Goal: Information Seeking & Learning: Learn about a topic

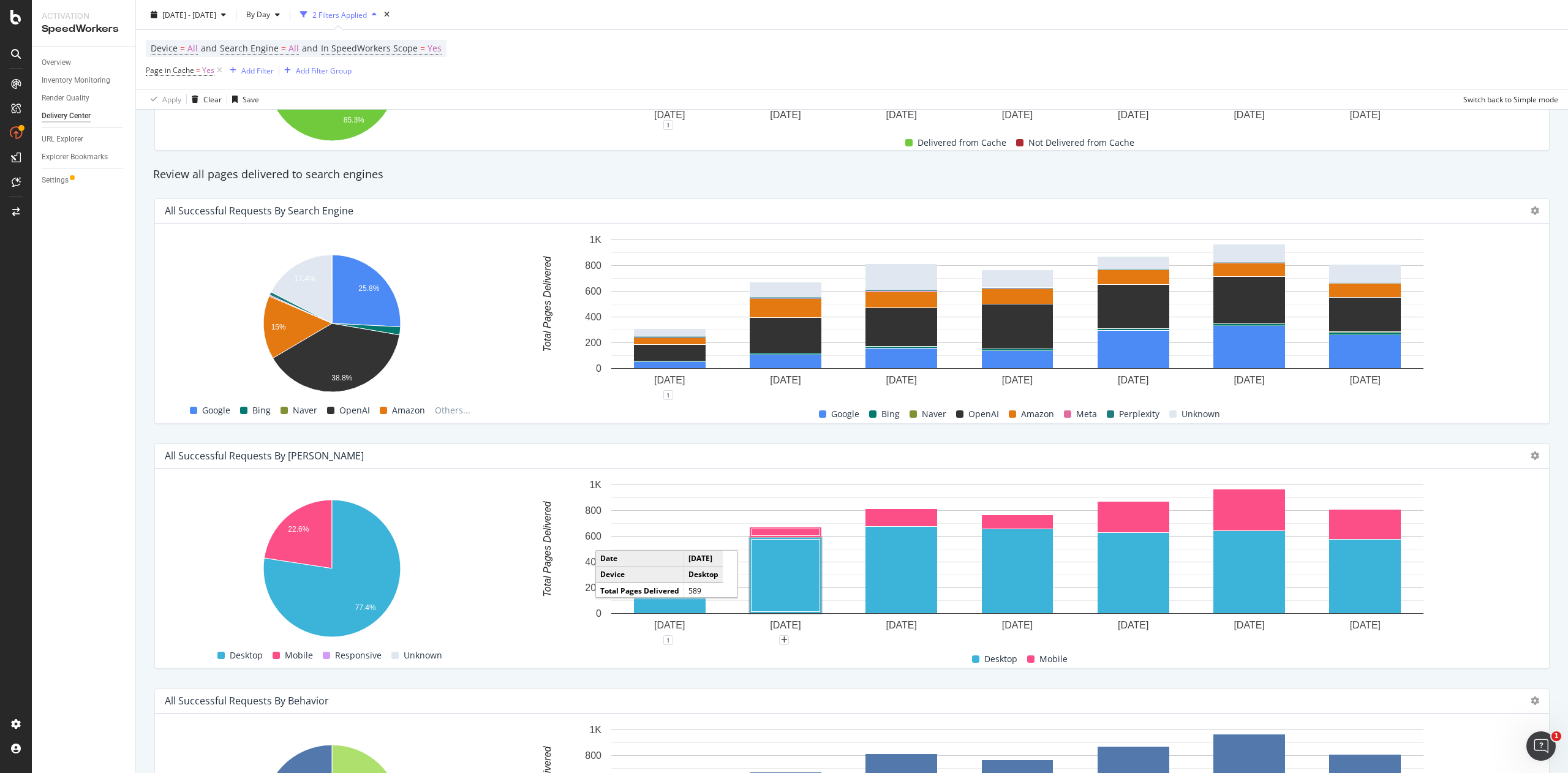
scroll to position [430, 0]
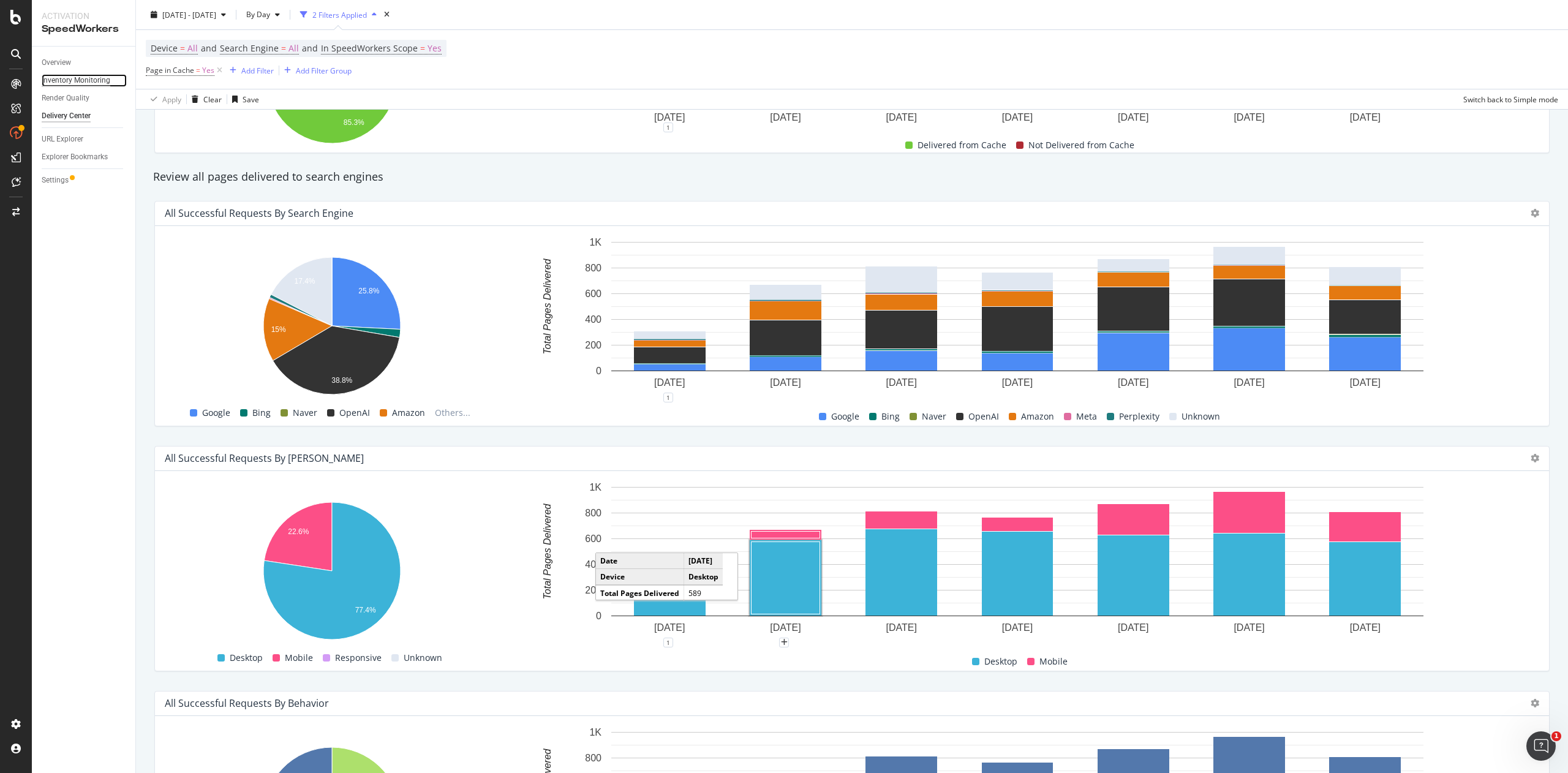
click at [66, 79] on div "Inventory Monitoring" at bounding box center [76, 81] width 68 height 13
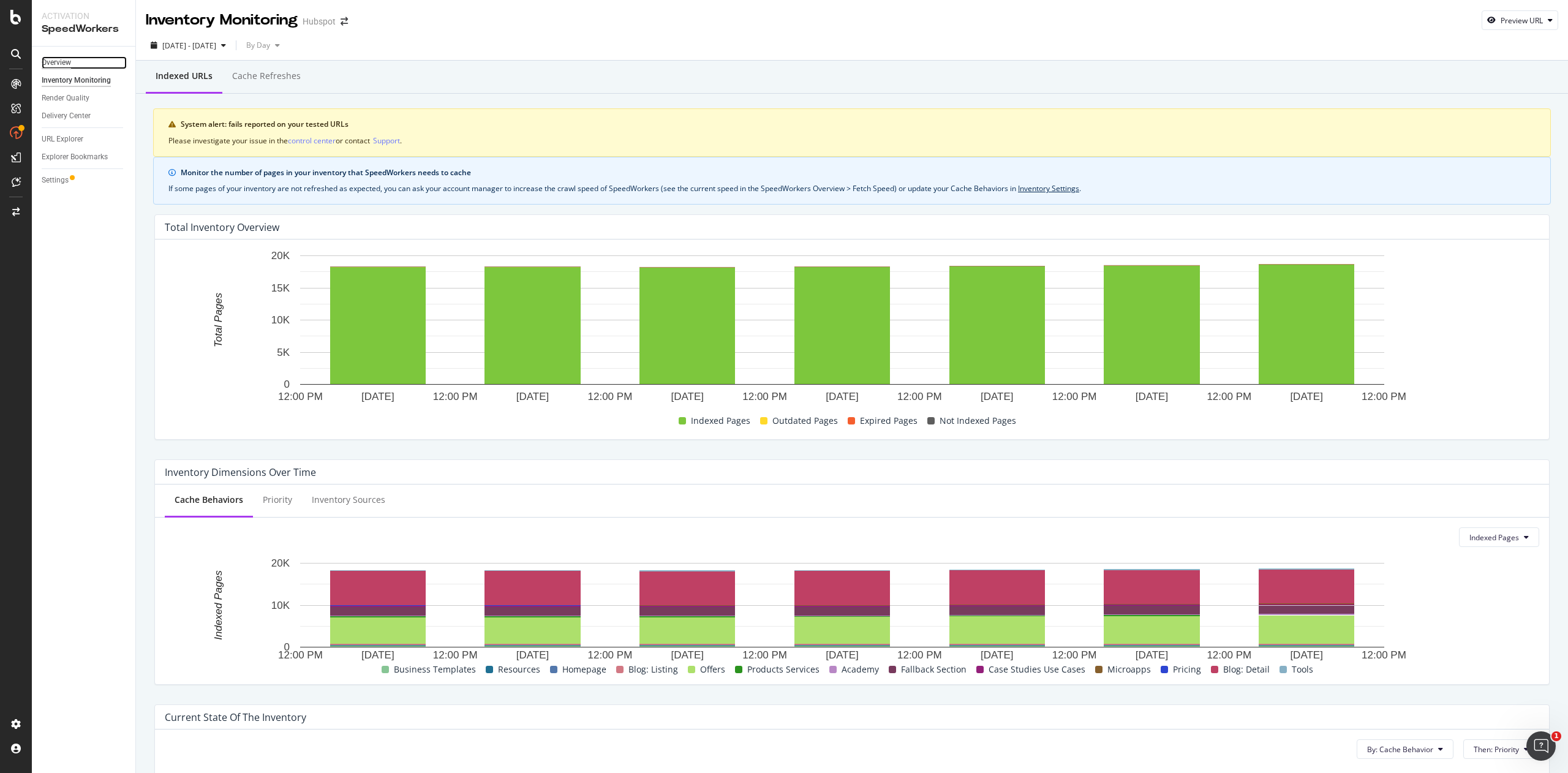
click at [46, 58] on div "Overview" at bounding box center [56, 63] width 29 height 13
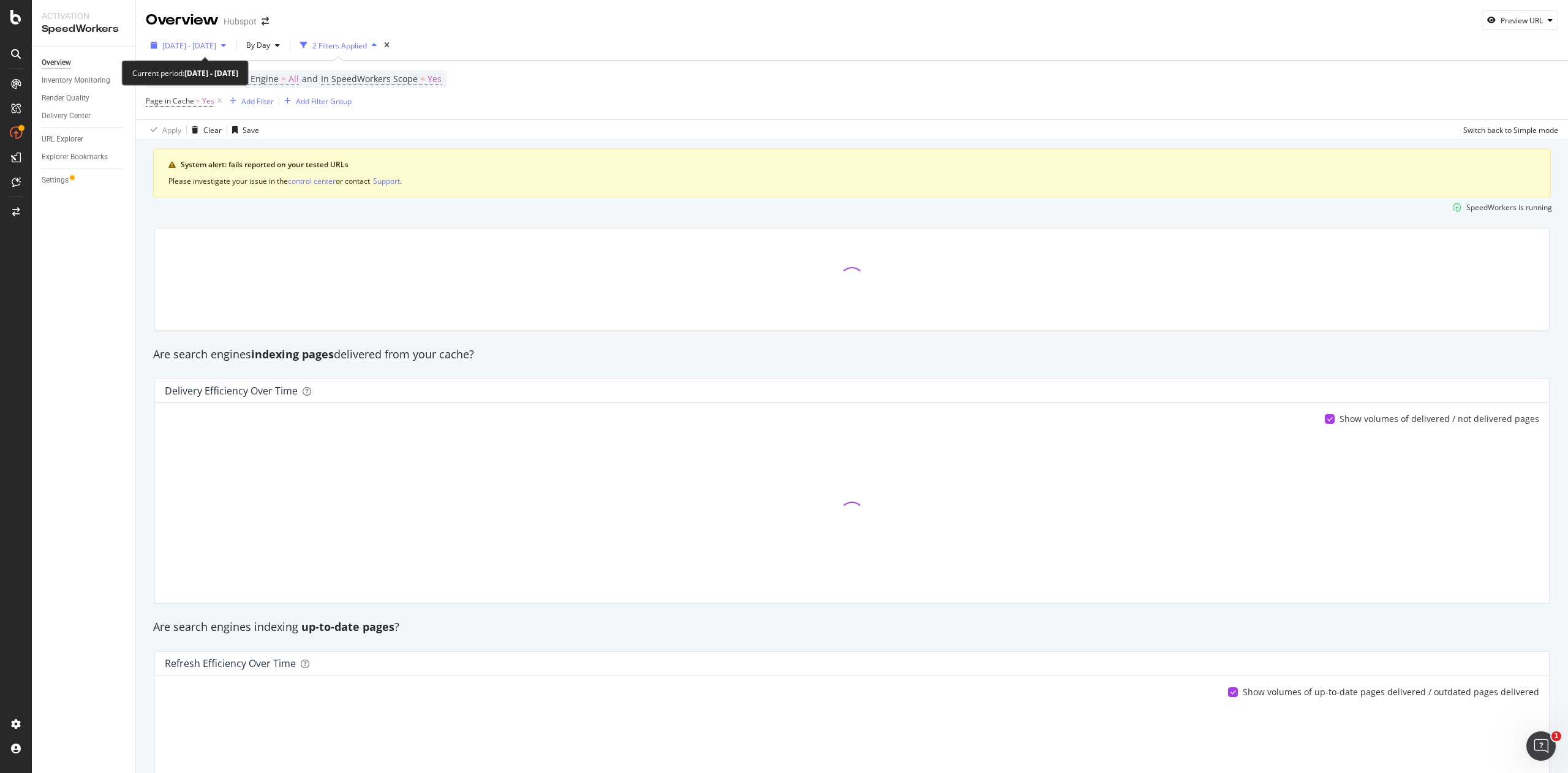
click at [216, 50] on div "2025 Aug. 27th - Sep. 2nd" at bounding box center [189, 46] width 54 height 10
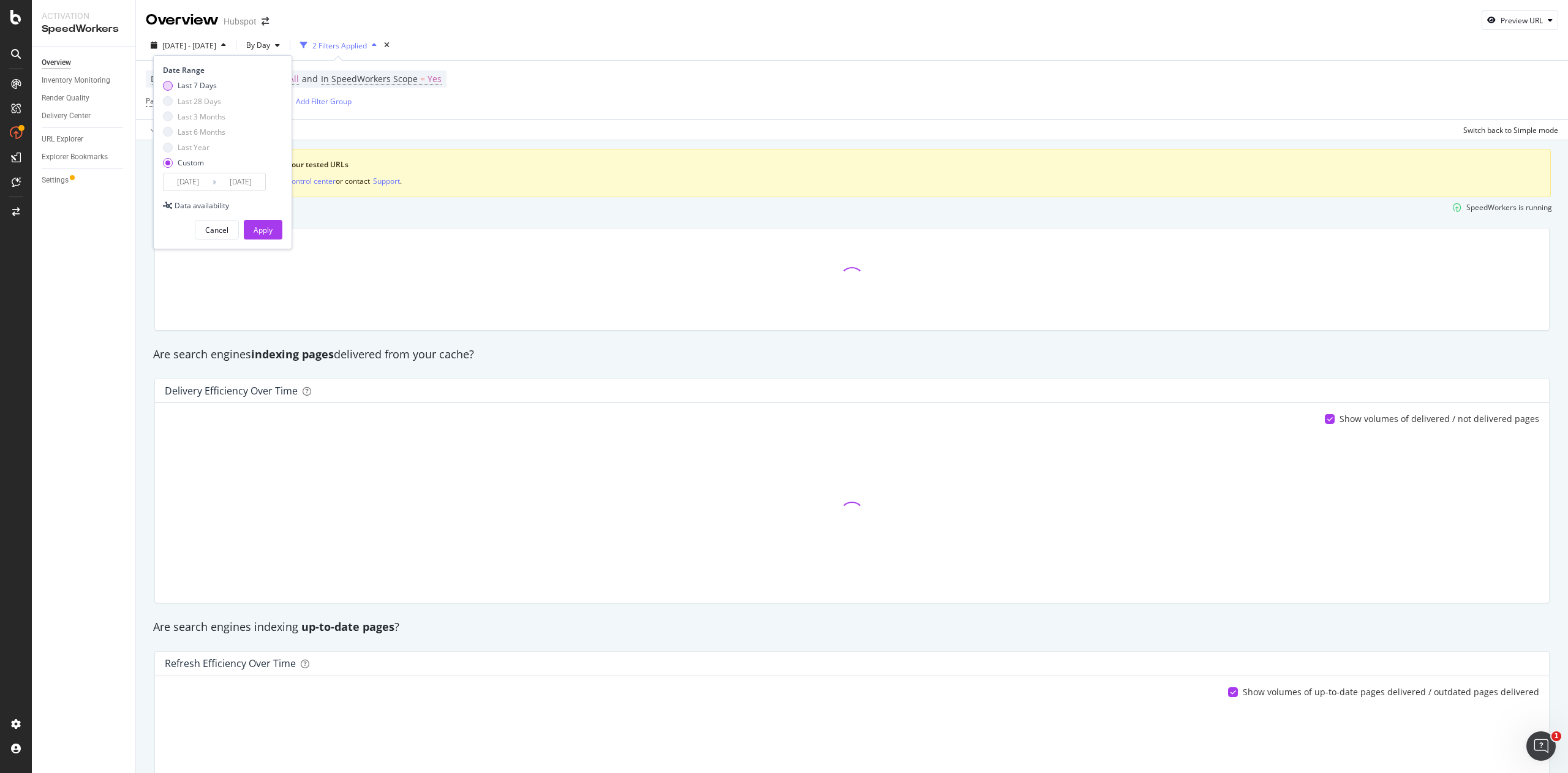
click at [175, 87] on div "Last 7 Days" at bounding box center [194, 85] width 63 height 10
type input "2025/08/28"
type input "2025/09/03"
click at [273, 225] on button "Apply" at bounding box center [263, 230] width 38 height 20
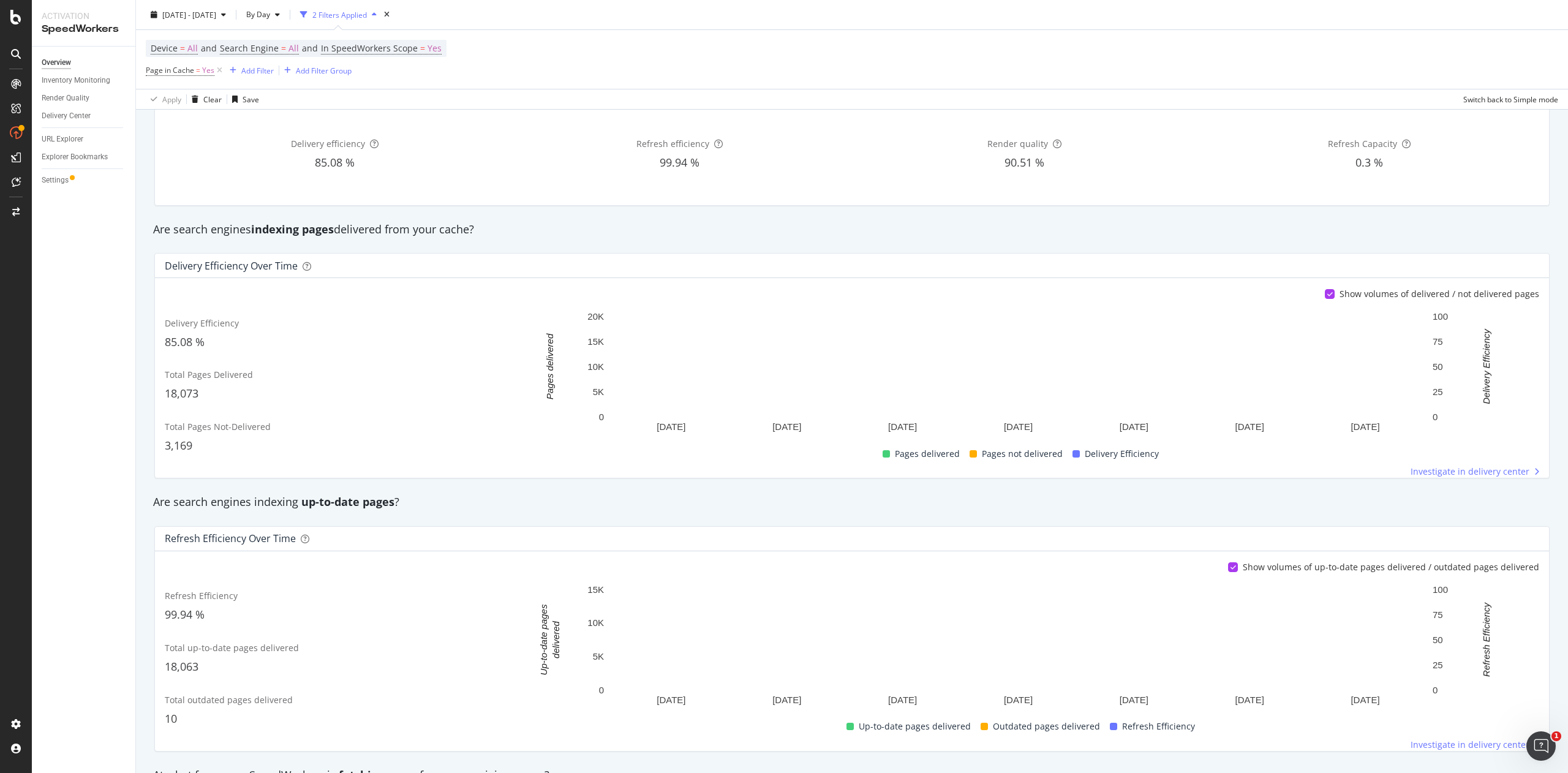
scroll to position [136, 0]
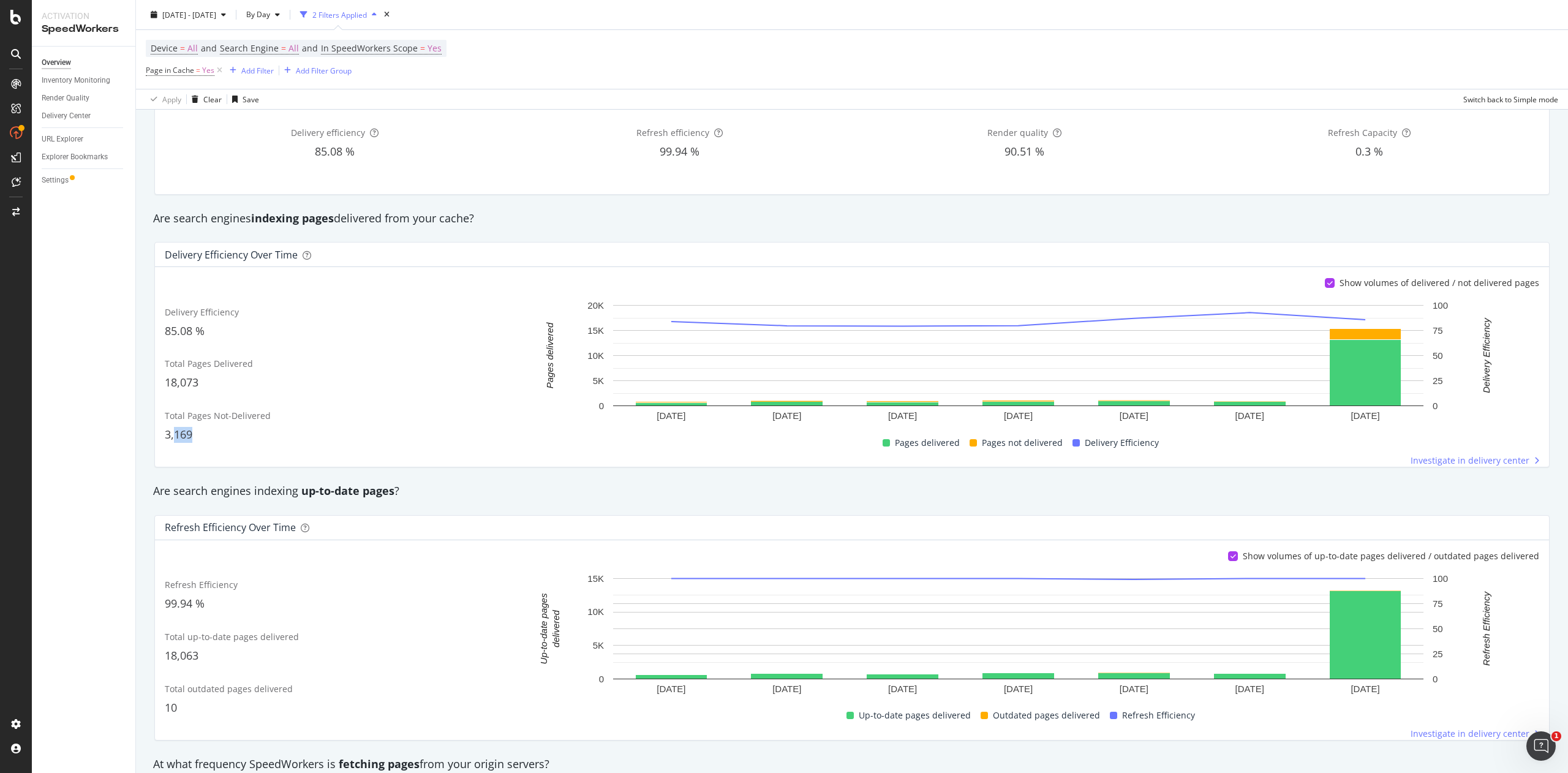
drag, startPoint x: 177, startPoint y: 434, endPoint x: 218, endPoint y: 429, distance: 41.3
click at [218, 429] on div "3,169" at bounding box center [336, 434] width 343 height 16
click at [221, 436] on div "3,169" at bounding box center [336, 434] width 343 height 16
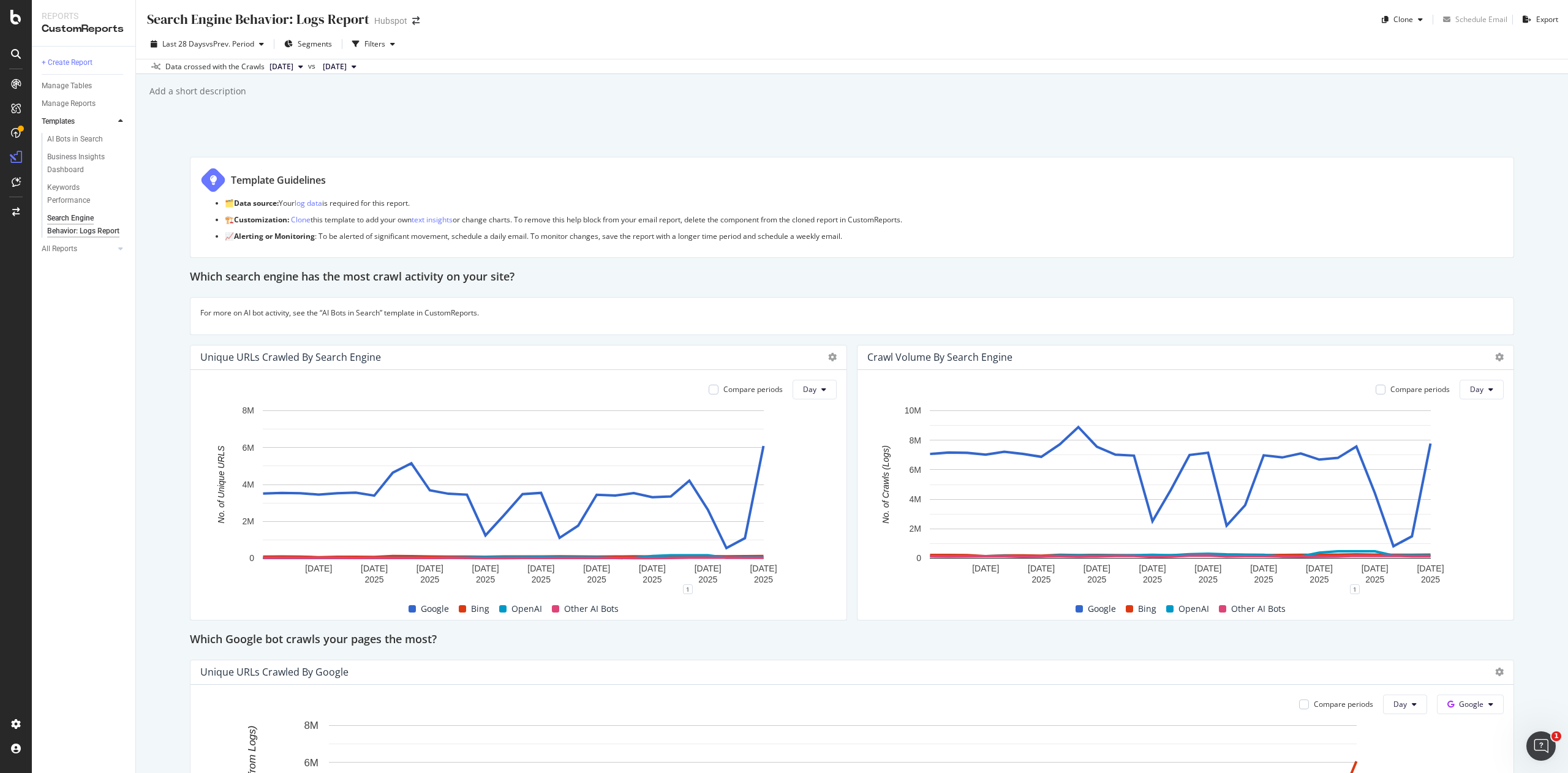
scroll to position [1519, 0]
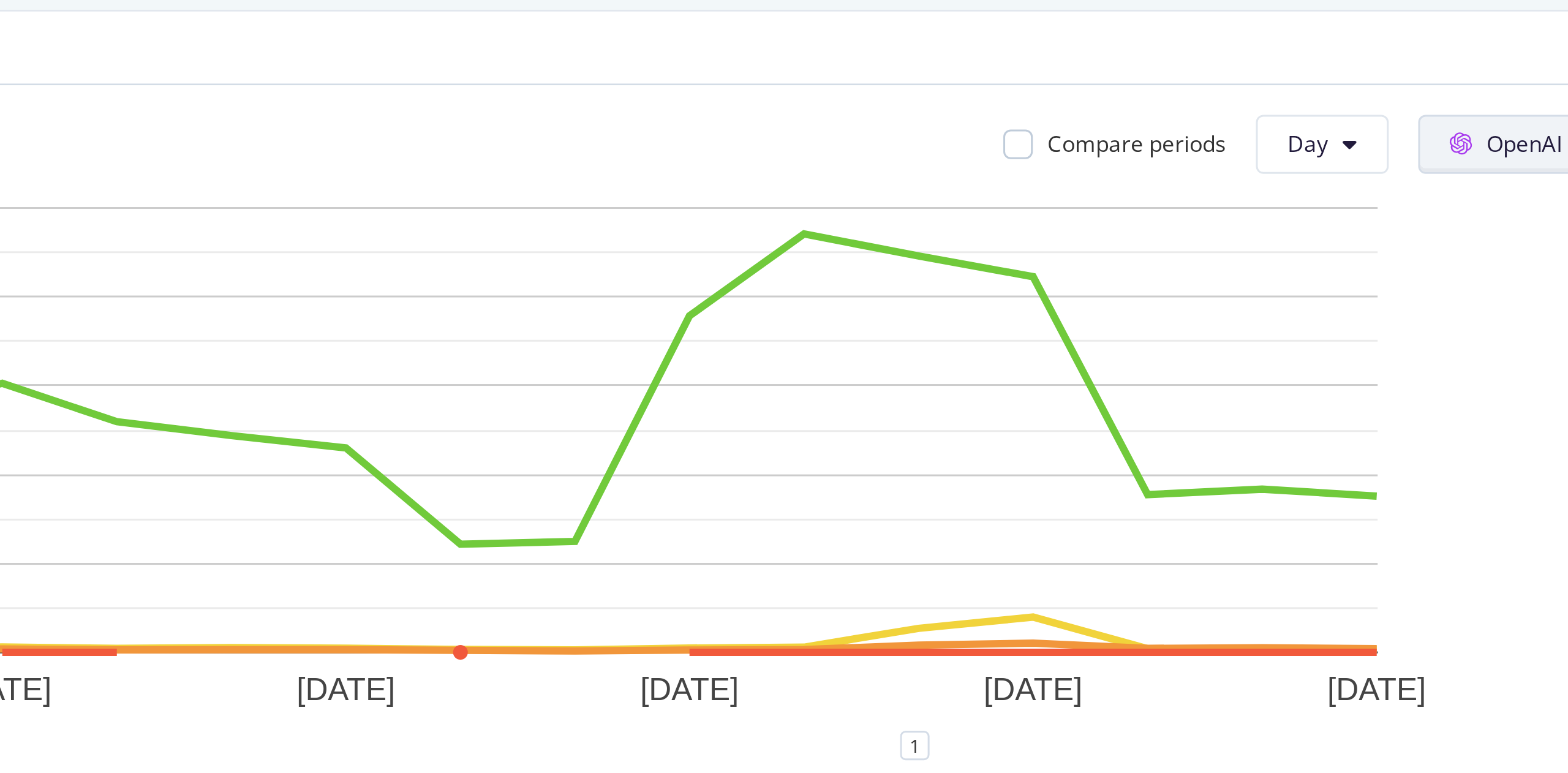
click at [1393, 129] on span "OpenAI" at bounding box center [1405, 130] width 25 height 10
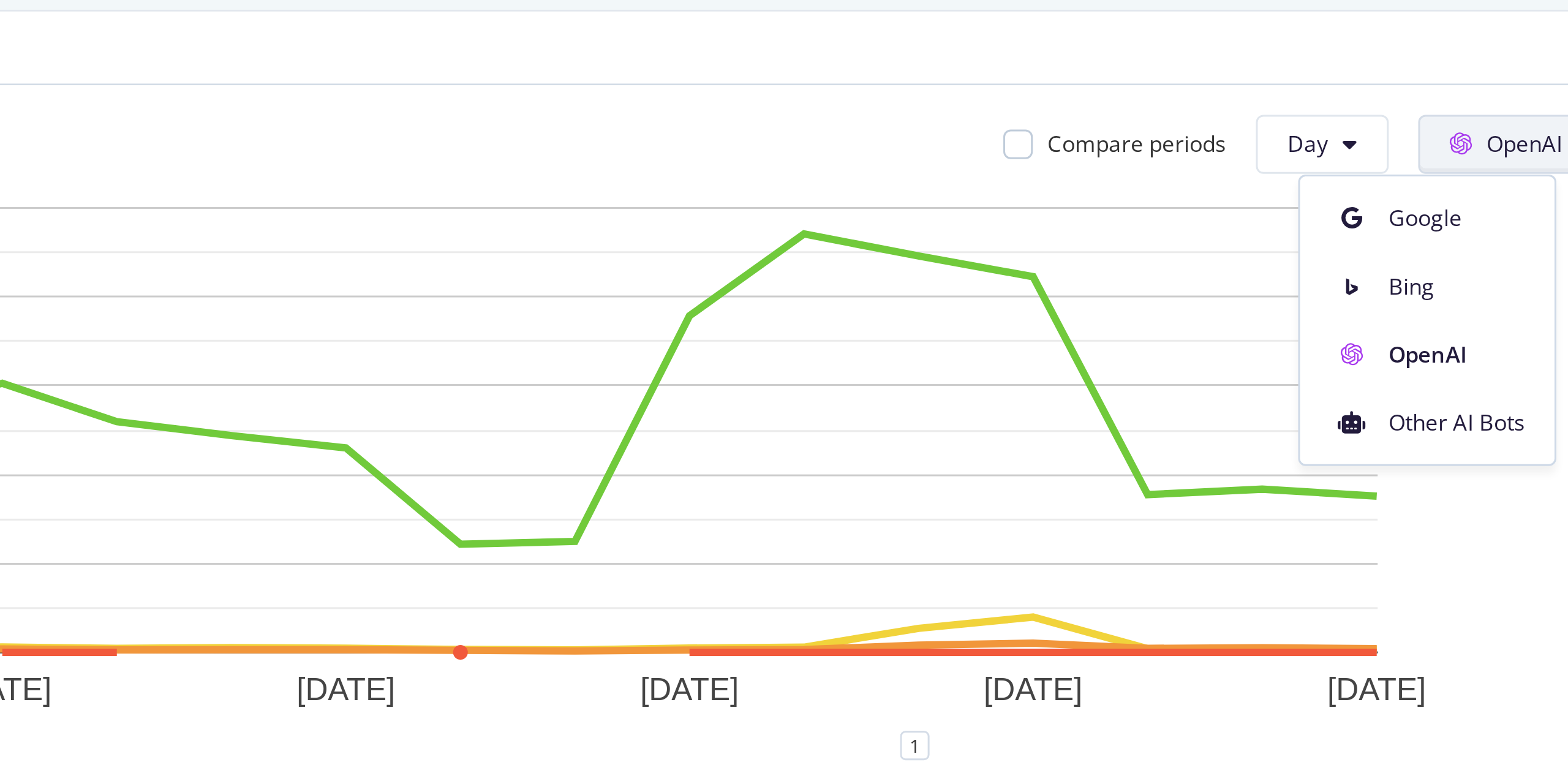
click at [1205, 102] on div "Crawl Volume from OpenAI by HTTP Code Family" at bounding box center [842, 98] width 1283 height 12
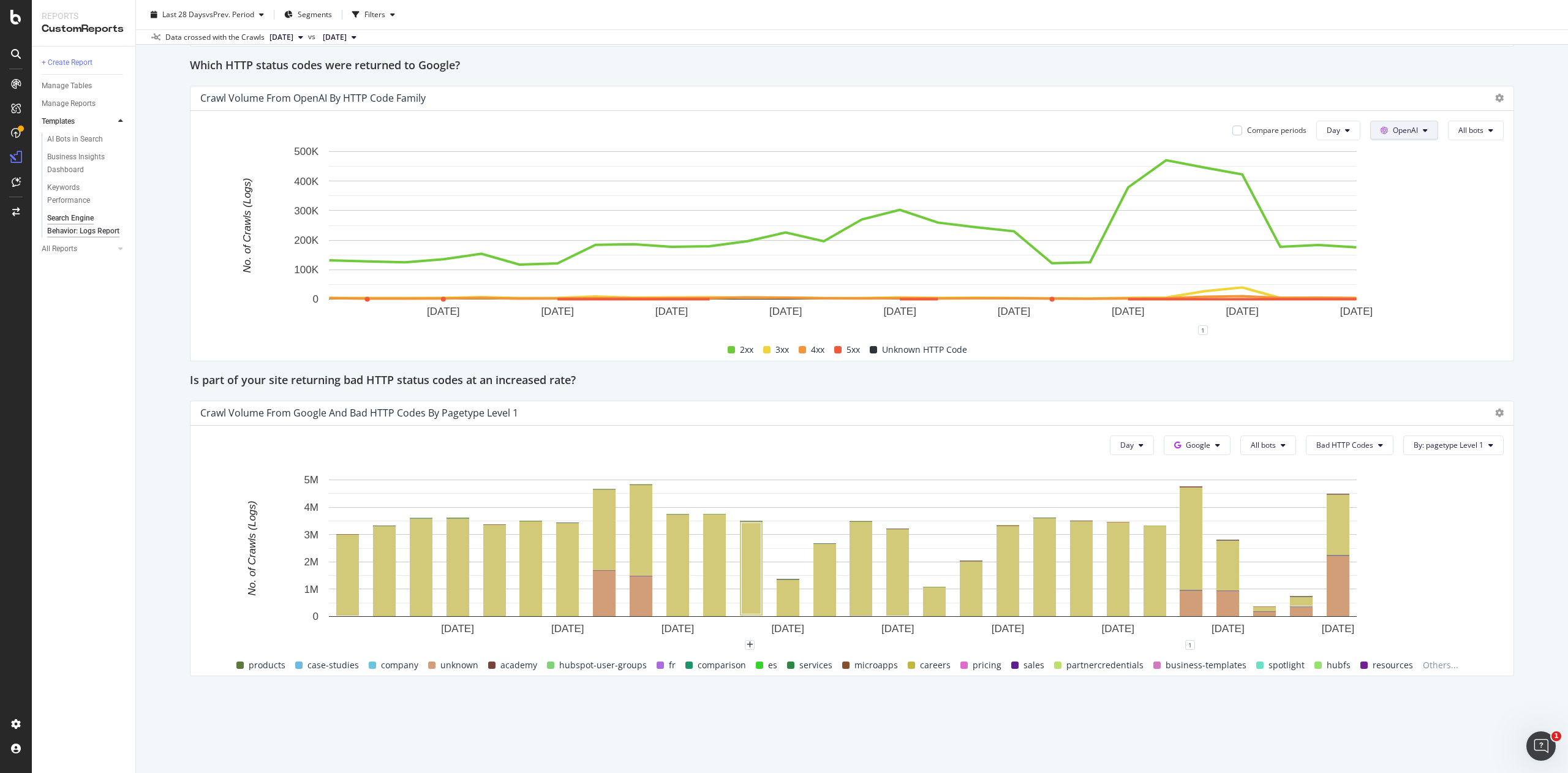
click at [1395, 131] on span "OpenAI" at bounding box center [1405, 130] width 25 height 10
click at [1421, 222] on span "Other AI Bots" at bounding box center [1403, 223] width 46 height 11
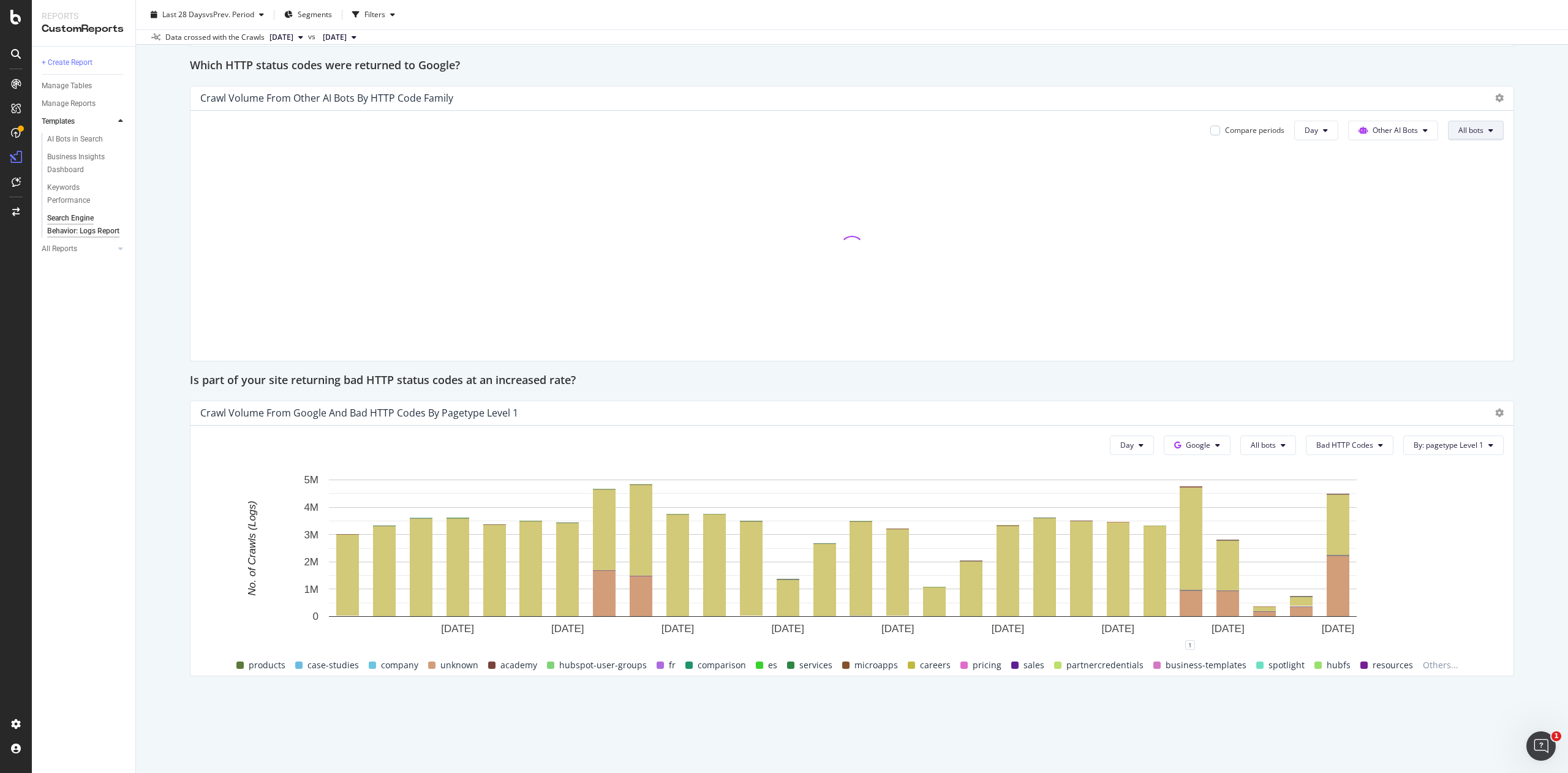
click at [1459, 129] on span "All bots" at bounding box center [1471, 130] width 25 height 10
click at [1475, 203] on span "PerplexityBot" at bounding box center [1473, 200] width 68 height 11
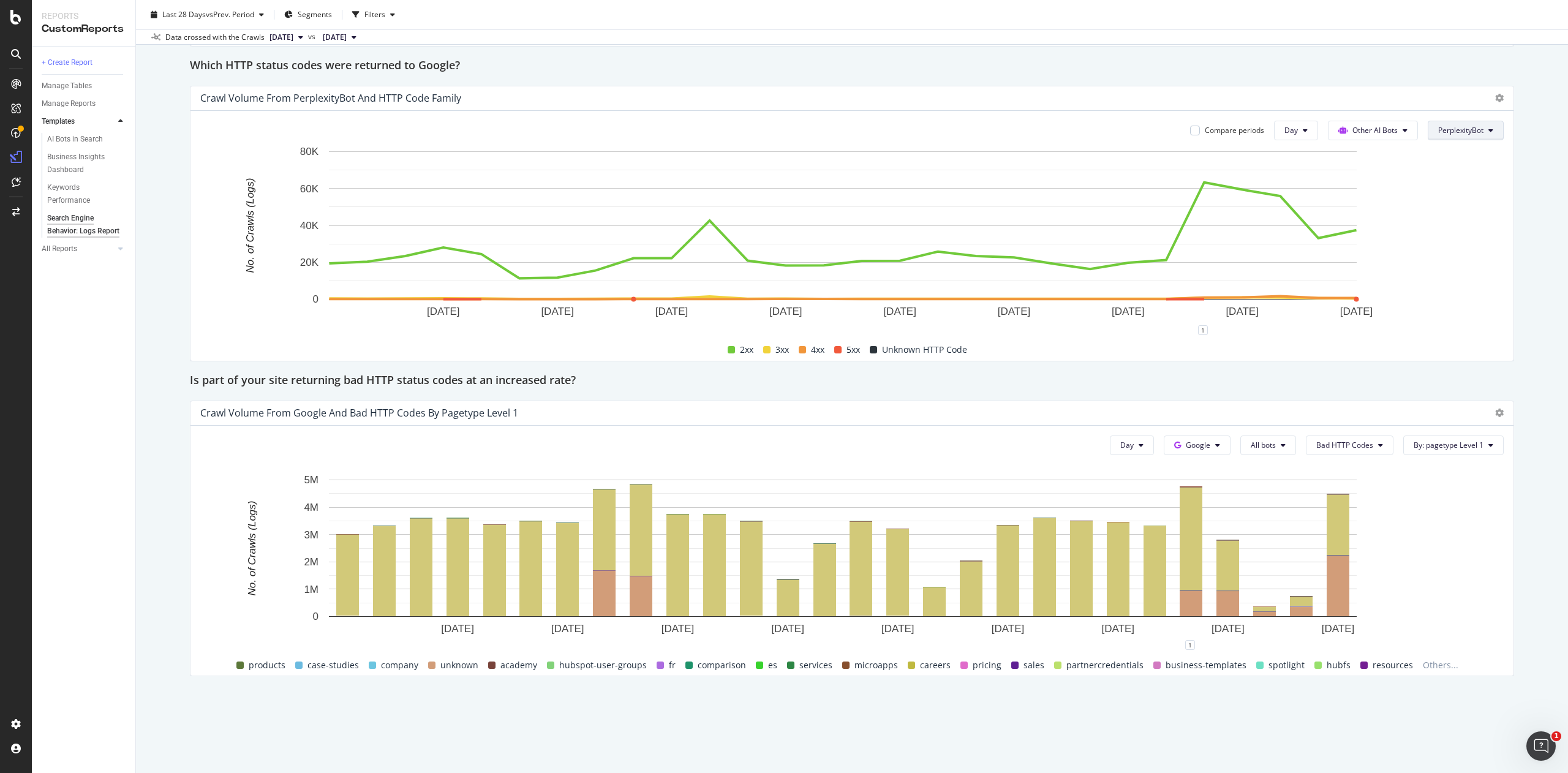
click at [1466, 134] on button "PerplexityBot" at bounding box center [1466, 130] width 76 height 20
click at [1449, 251] on span "AnthropicAI" at bounding box center [1453, 248] width 68 height 11
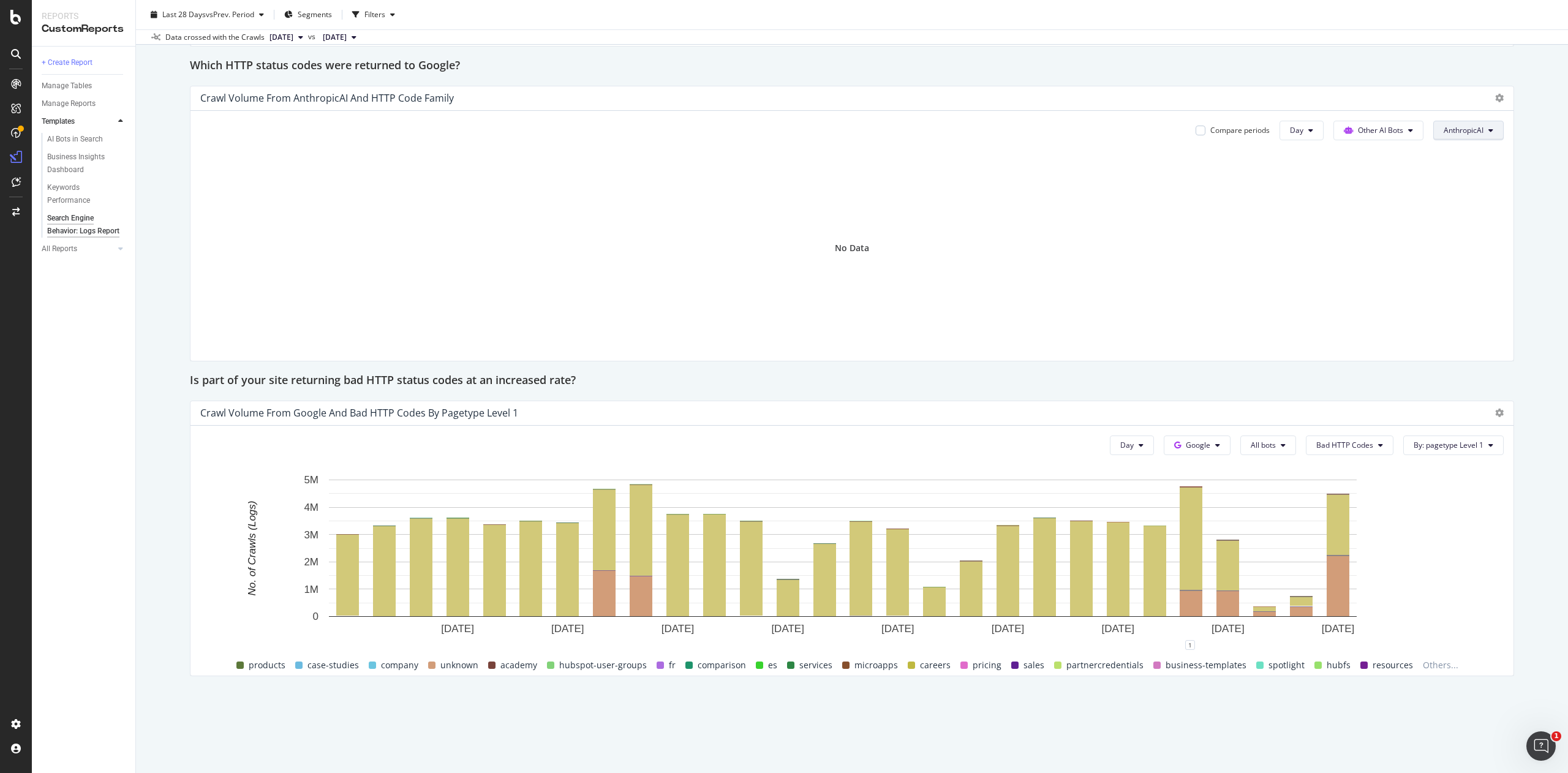
click at [1447, 126] on span "AnthropicAI" at bounding box center [1463, 130] width 40 height 10
drag, startPoint x: 1465, startPoint y: 223, endPoint x: 1328, endPoint y: 51, distance: 219.9
drag, startPoint x: 1441, startPoint y: 124, endPoint x: 1453, endPoint y: 136, distance: 17.0
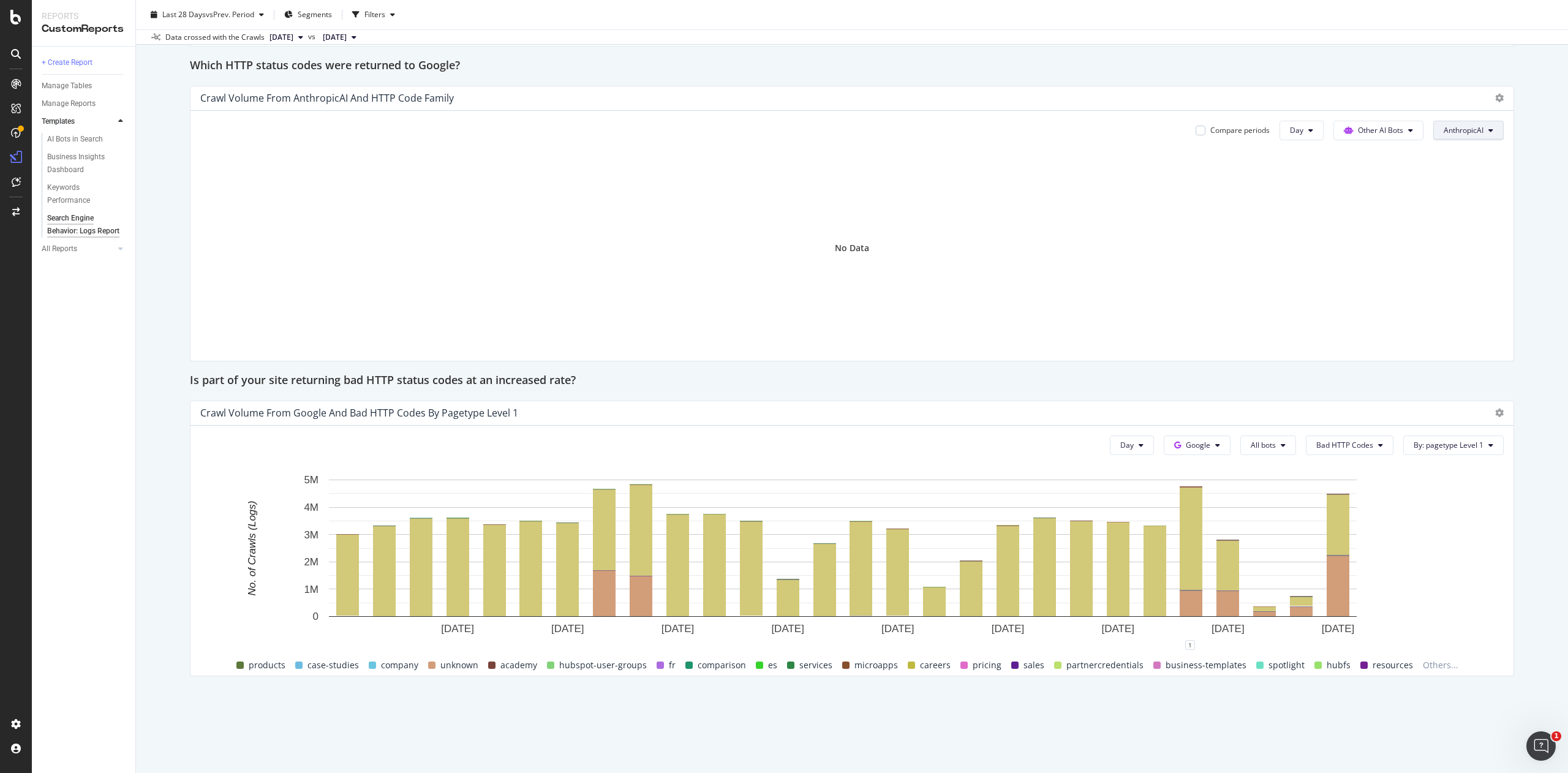
click at [1453, 135] on span "AnthropicAI" at bounding box center [1463, 130] width 40 height 10
click at [1459, 182] on span "ClaudeBot" at bounding box center [1458, 186] width 68 height 11
click at [1432, 186] on div at bounding box center [852, 248] width 1304 height 206
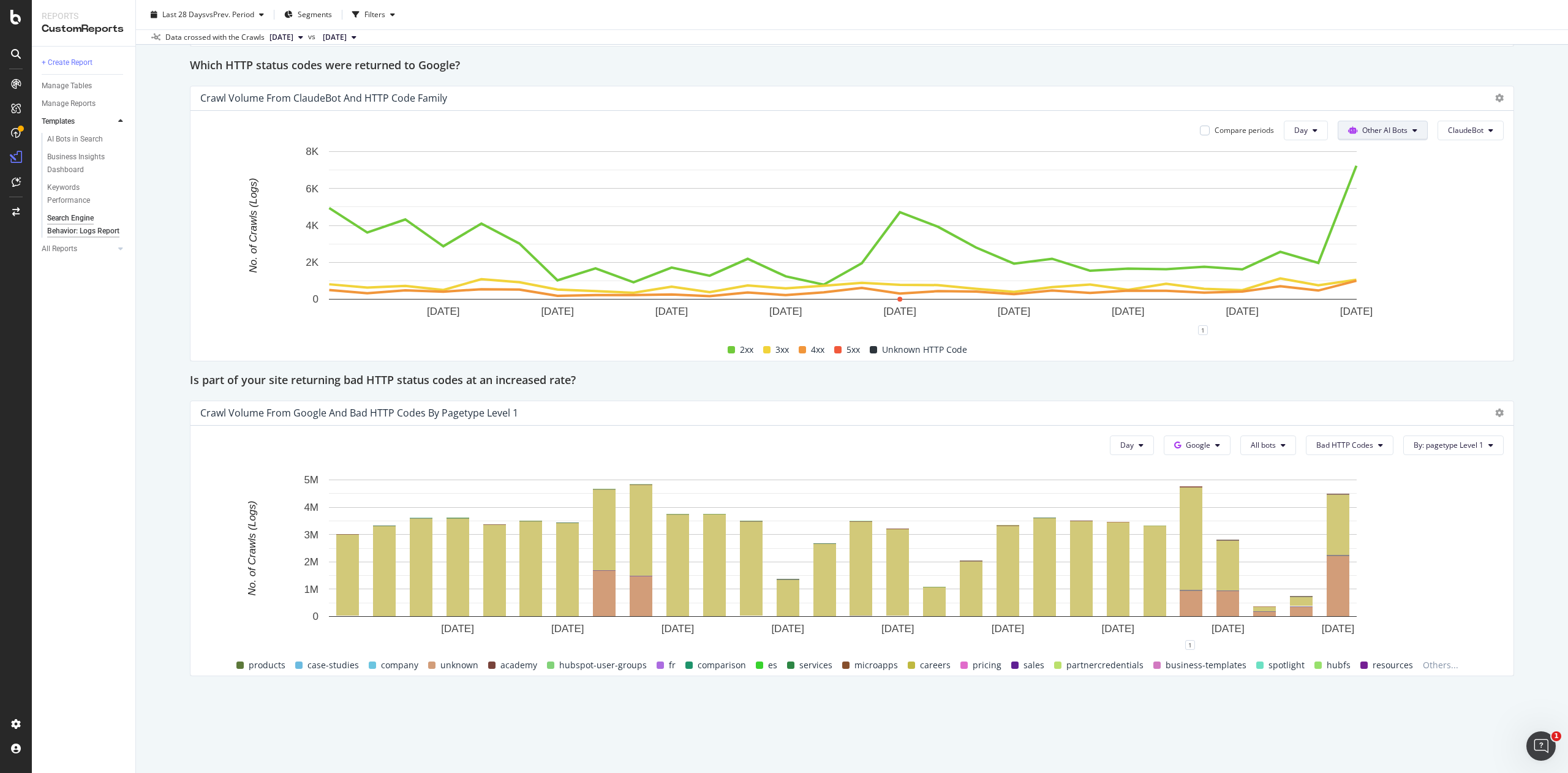
click at [1390, 121] on button "Other AI Bots" at bounding box center [1383, 130] width 90 height 20
click at [1358, 159] on span "Google" at bounding box center [1372, 154] width 48 height 11
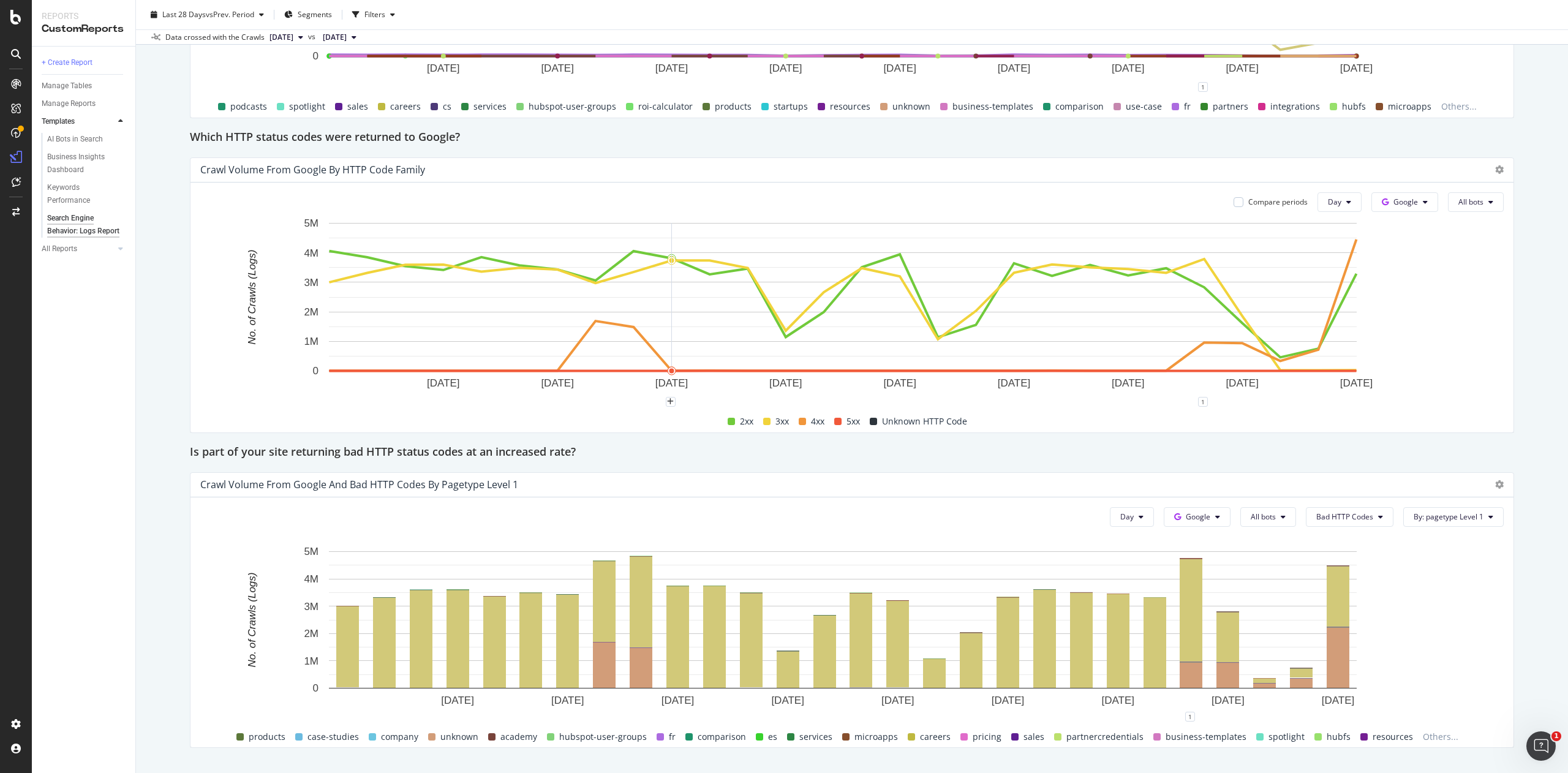
scroll to position [1443, 0]
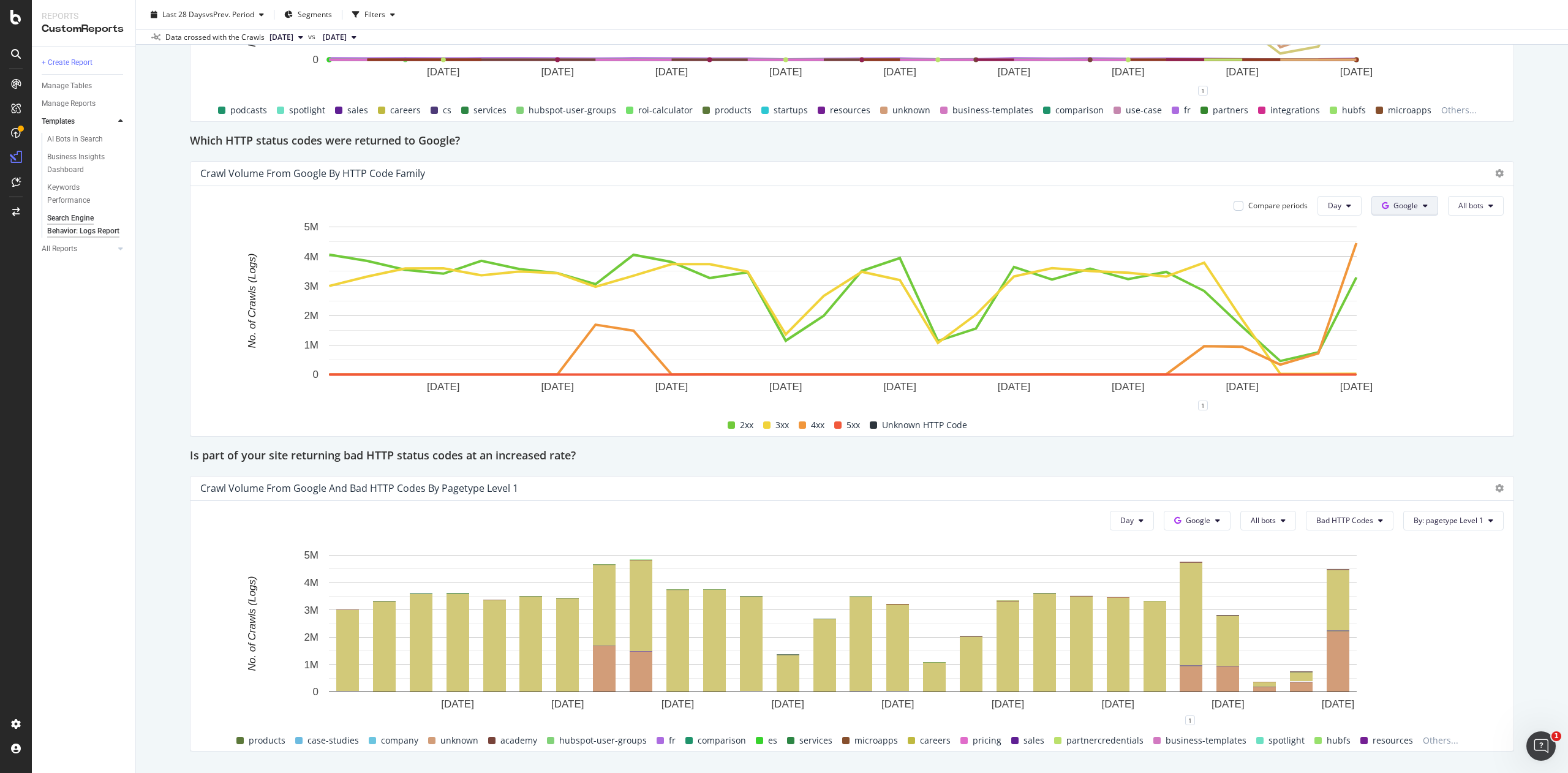
click at [1402, 208] on button "Google" at bounding box center [1404, 206] width 67 height 20
click at [1475, 213] on button "All bots" at bounding box center [1476, 206] width 56 height 20
click at [1483, 333] on span "Google Other" at bounding box center [1483, 331] width 88 height 11
